Goal: Task Accomplishment & Management: Use online tool/utility

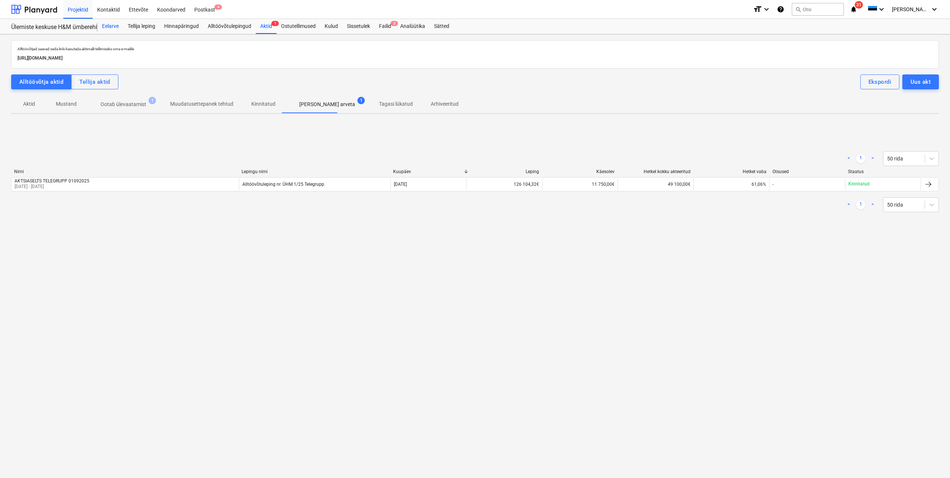
click at [110, 24] on div "Eelarve" at bounding box center [110, 26] width 26 height 15
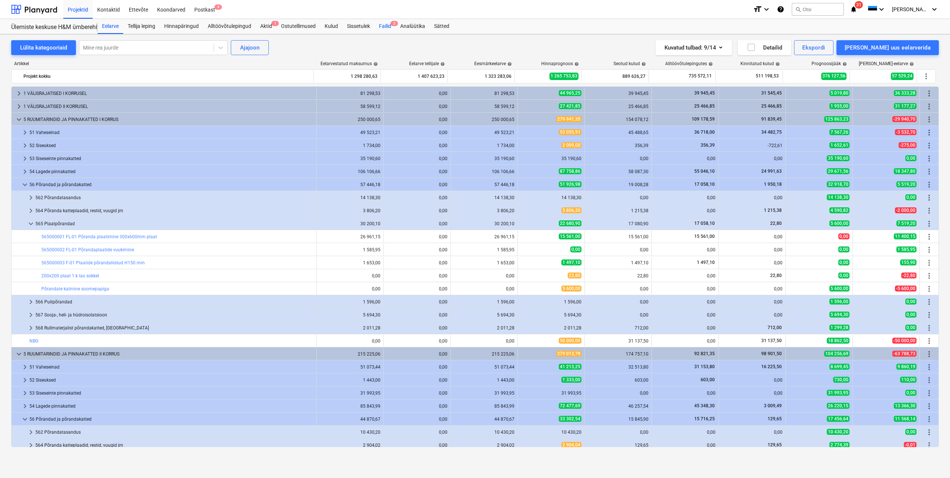
click at [387, 28] on div "Failid 3" at bounding box center [384, 26] width 21 height 15
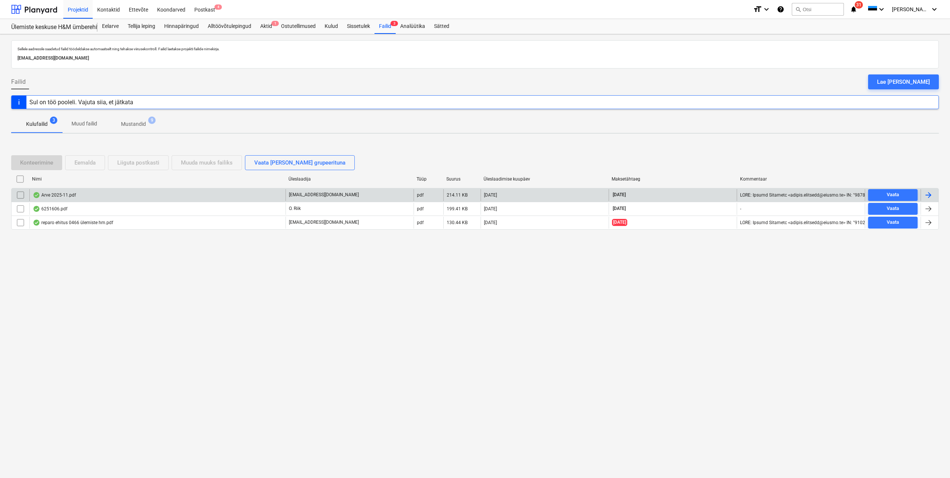
click at [925, 196] on div at bounding box center [927, 195] width 9 height 9
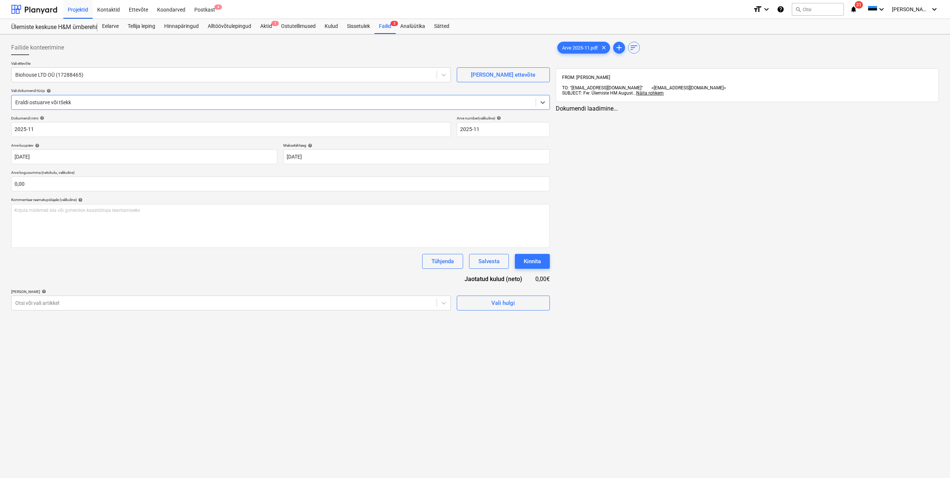
type input "2025-11"
type input "[DATE]"
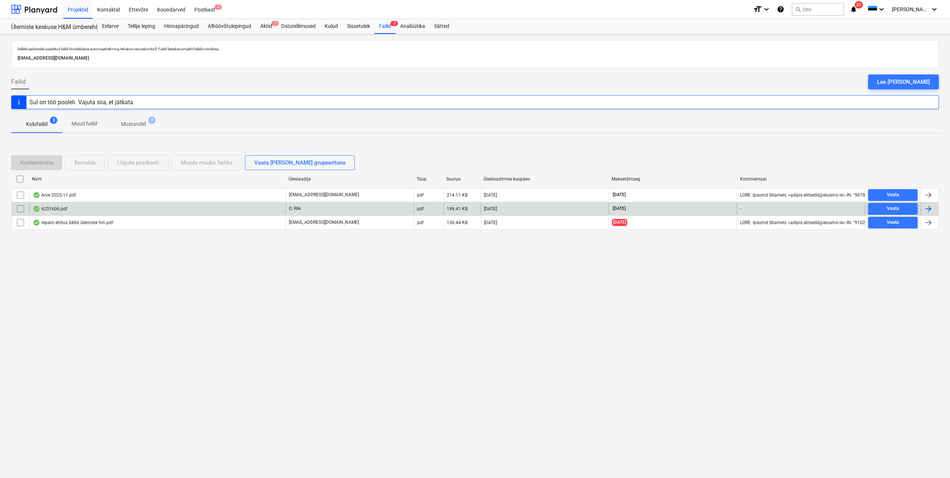
click at [929, 210] on div at bounding box center [927, 208] width 9 height 9
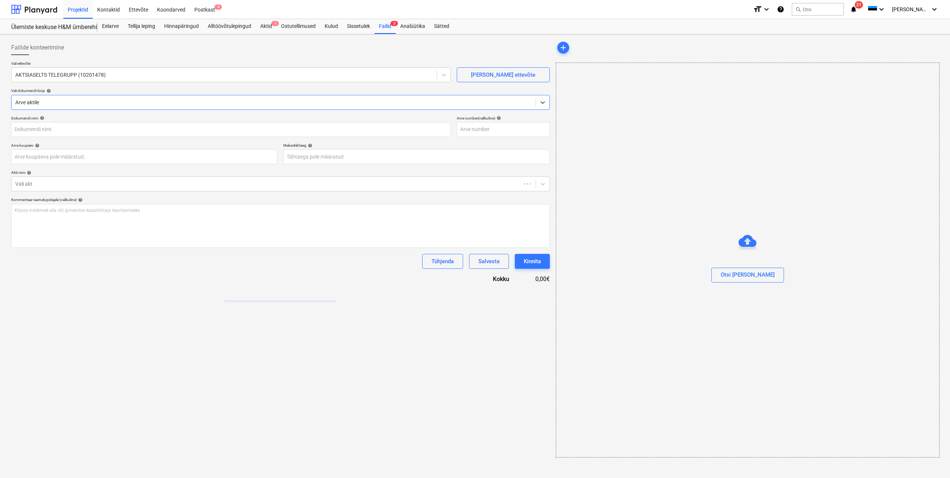
type input "6251606"
type input "[DATE]"
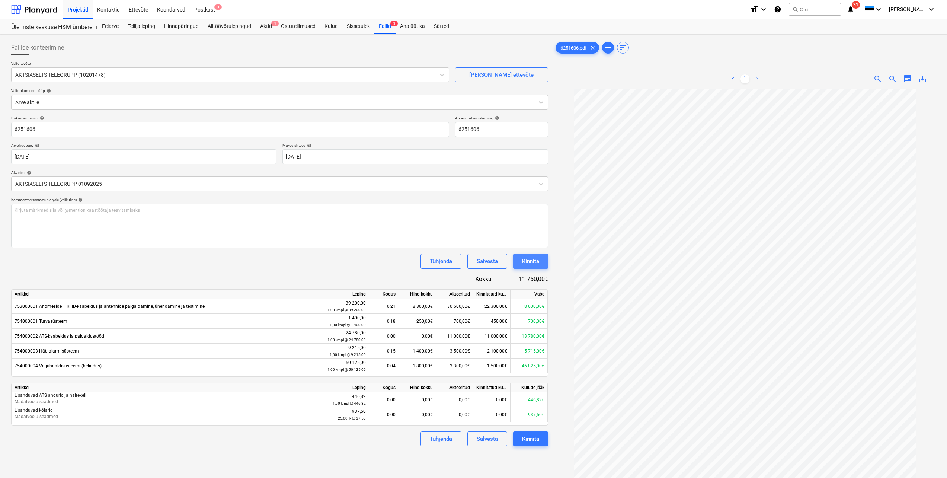
click at [532, 265] on div "Kinnita" at bounding box center [530, 261] width 17 height 10
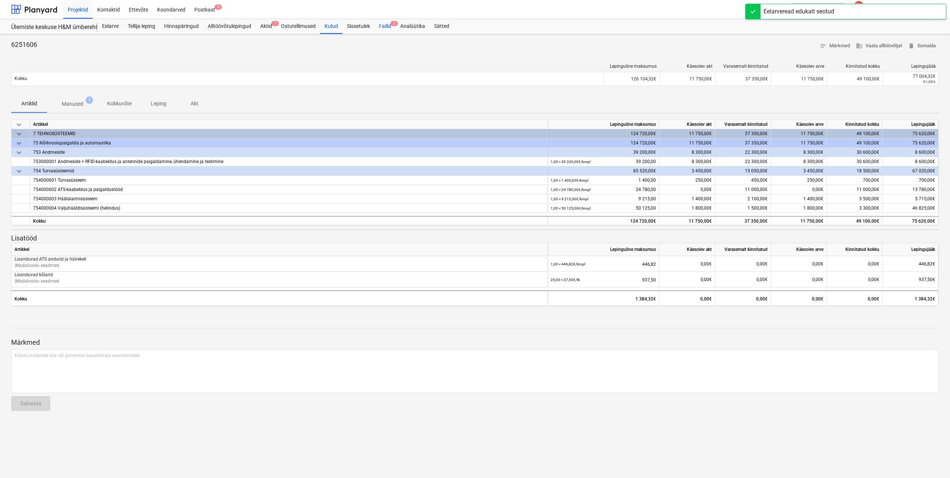
click at [386, 25] on div "Failid 2" at bounding box center [384, 26] width 21 height 15
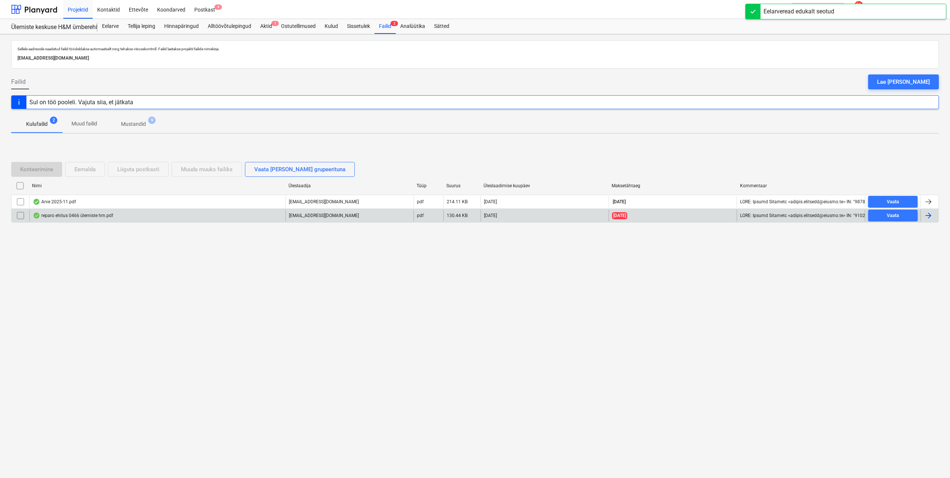
click at [927, 218] on div at bounding box center [927, 215] width 9 height 9
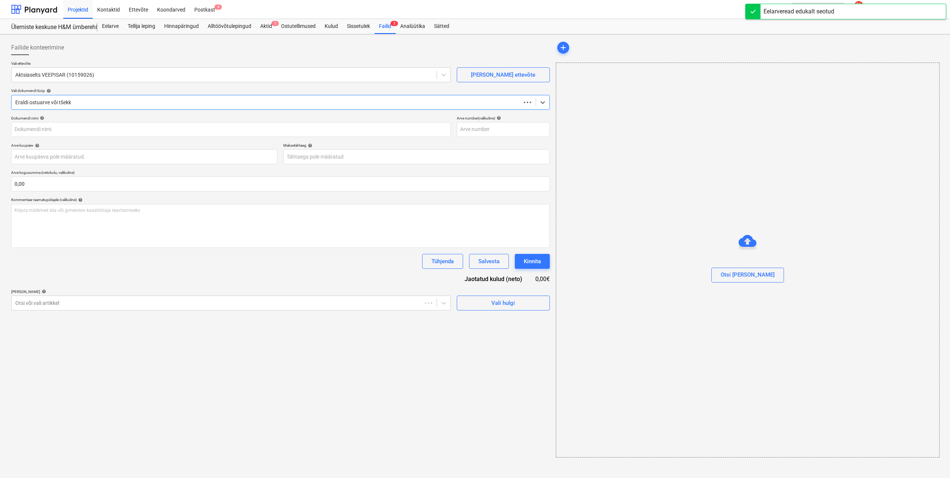
type input "250466"
type input "[DATE]"
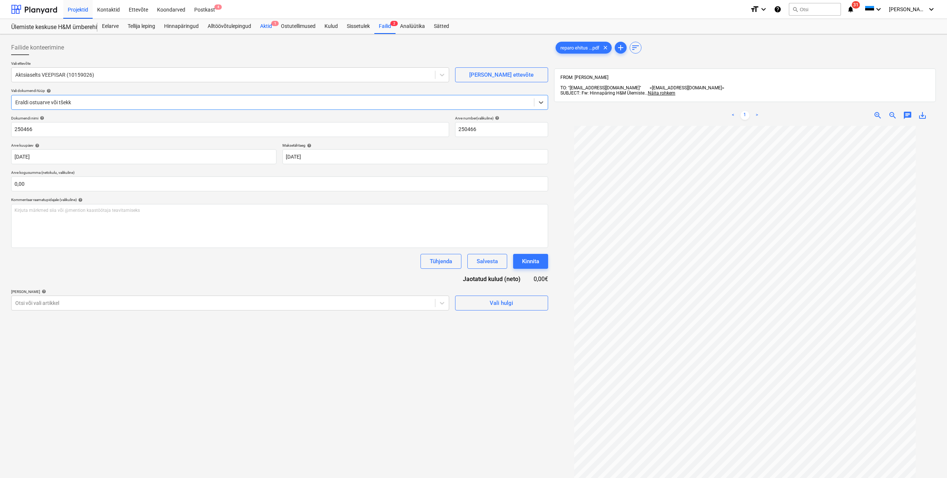
click at [271, 26] on div "Aktid 1" at bounding box center [266, 26] width 21 height 15
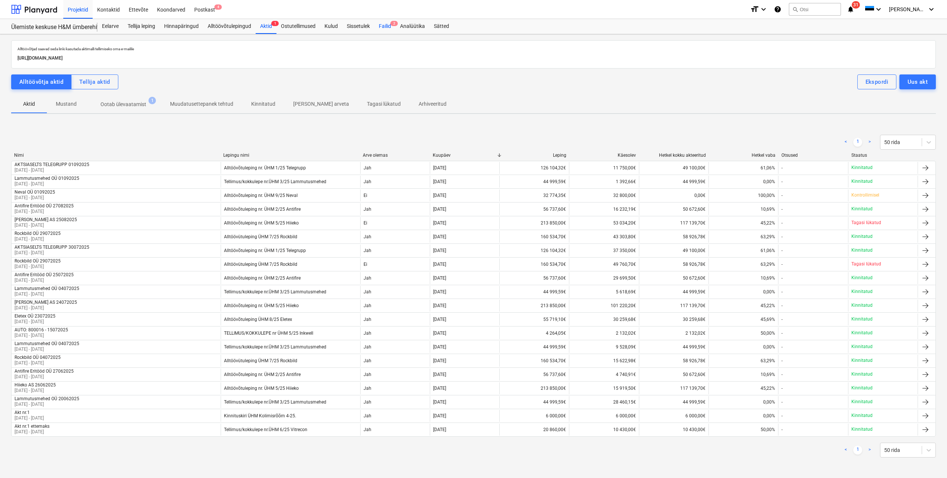
click at [387, 26] on div "Failid 2" at bounding box center [384, 26] width 21 height 15
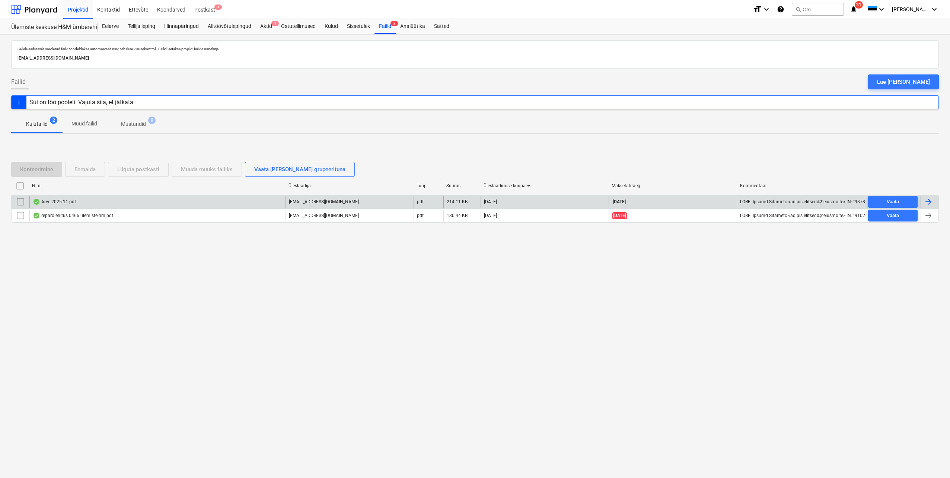
click at [927, 199] on div at bounding box center [927, 201] width 9 height 9
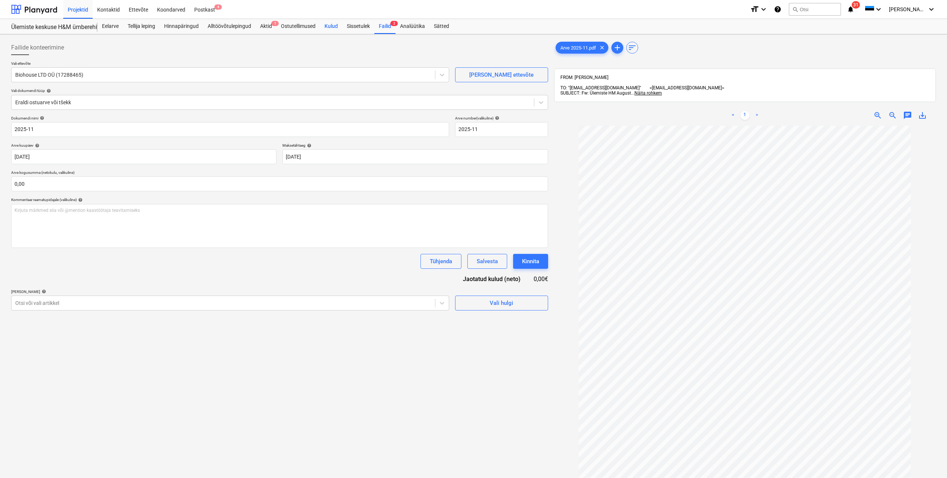
click at [335, 27] on div "Kulud" at bounding box center [331, 26] width 22 height 15
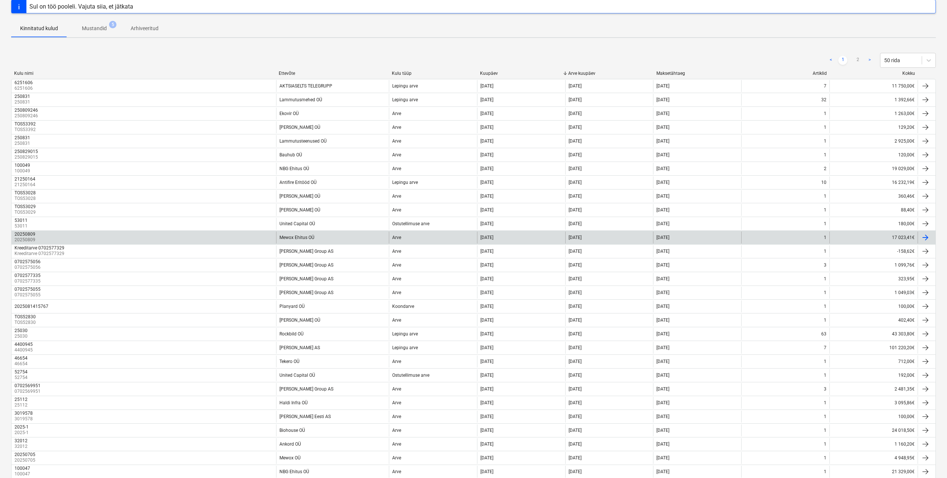
scroll to position [74, 0]
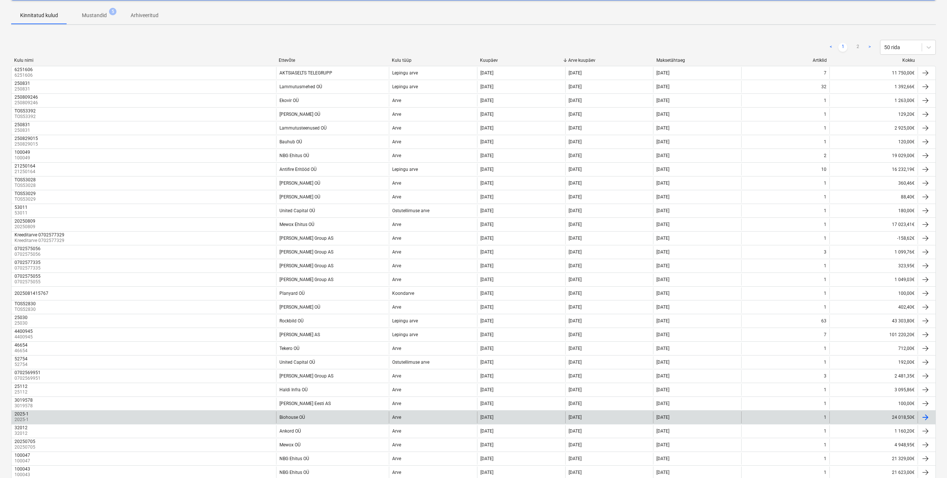
click at [205, 415] on div "2025-1 2025-1" at bounding box center [144, 417] width 265 height 12
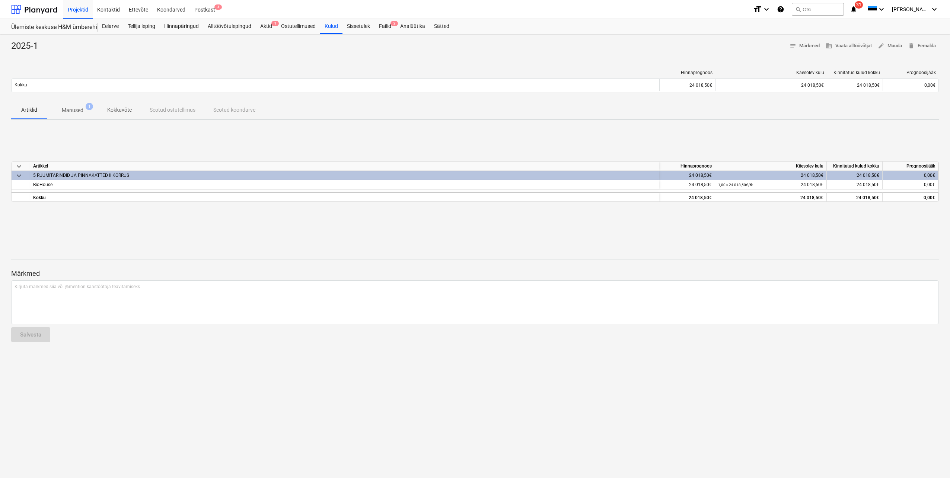
click at [72, 111] on p "Manused" at bounding box center [73, 110] width 22 height 8
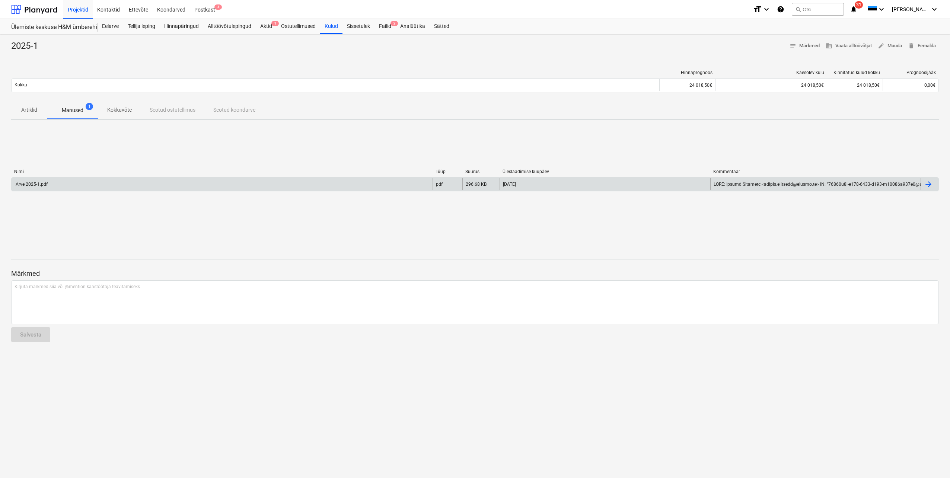
click at [36, 186] on div "Arve 2025-1.pdf" at bounding box center [31, 184] width 33 height 5
click at [385, 27] on div "Failid 2" at bounding box center [384, 26] width 21 height 15
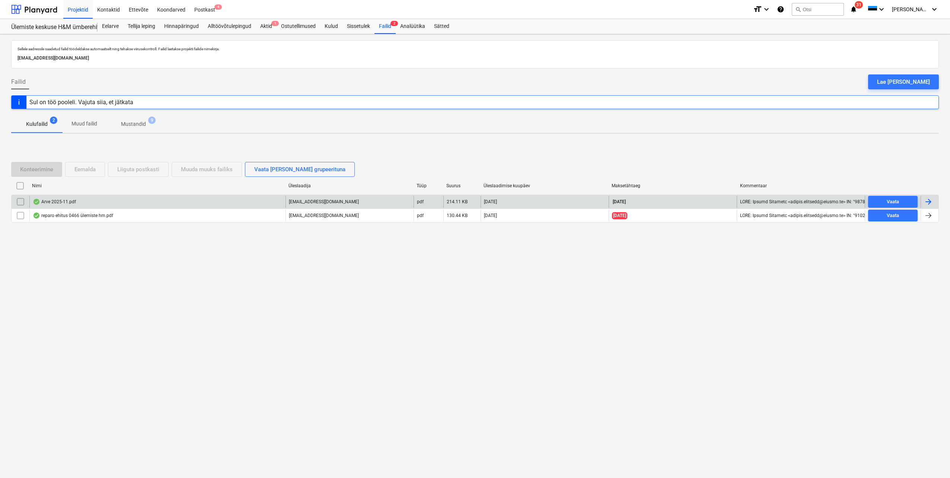
click at [926, 202] on div at bounding box center [927, 201] width 9 height 9
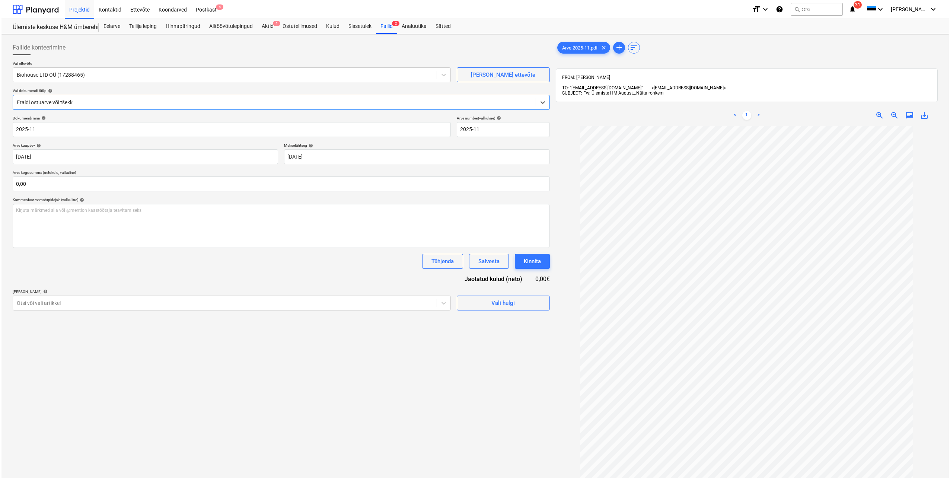
scroll to position [15, 0]
click at [115, 28] on div "Eelarve" at bounding box center [110, 26] width 26 height 15
